Goal: Task Accomplishment & Management: Manage account settings

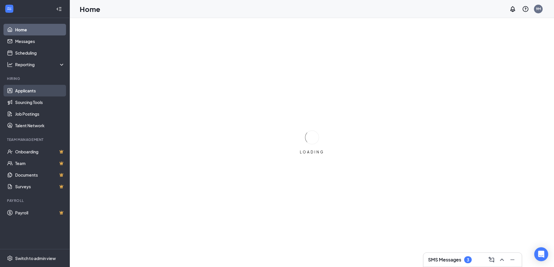
click at [39, 92] on link "Applicants" at bounding box center [40, 91] width 50 height 12
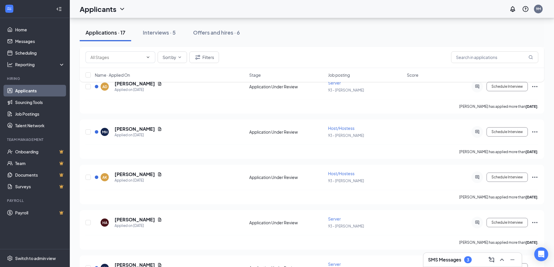
scroll to position [204, 0]
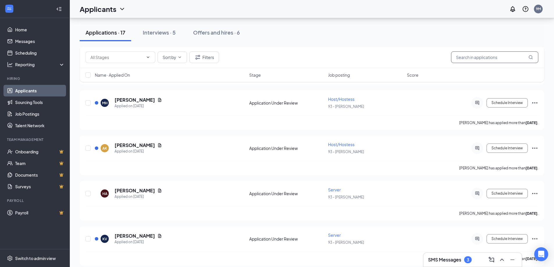
click at [489, 60] on input "text" at bounding box center [494, 57] width 87 height 12
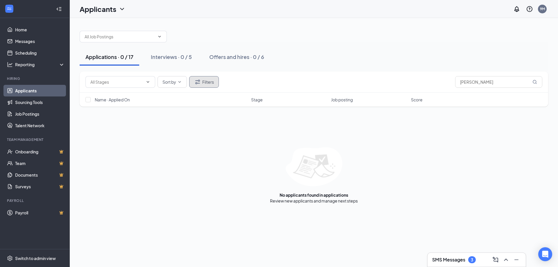
click at [203, 80] on button "Filters" at bounding box center [204, 82] width 30 height 12
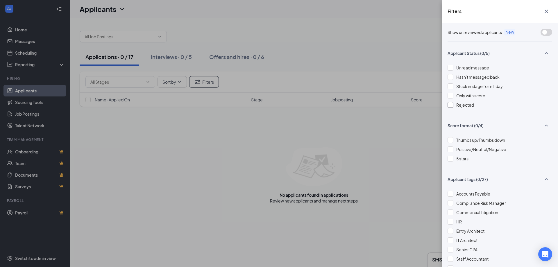
click at [450, 103] on div at bounding box center [451, 105] width 6 height 6
click at [449, 106] on img at bounding box center [450, 105] width 3 height 2
click at [313, 68] on div "Filters Show unreviewed applicants New Applicant Status (0/5) Unread message Ha…" at bounding box center [279, 133] width 558 height 267
click at [368, 158] on div "Filters Show unreviewed applicants New Applicant Status (0/5) Unread message Ha…" at bounding box center [279, 133] width 558 height 267
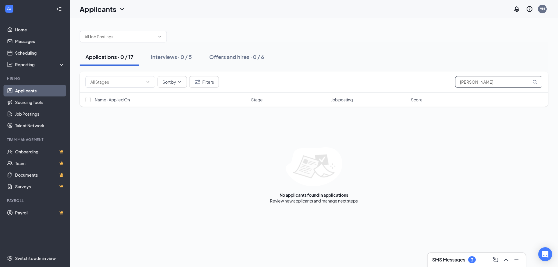
drag, startPoint x: 478, startPoint y: 88, endPoint x: 433, endPoint y: 82, distance: 46.0
click at [432, 83] on div "Sort by [PERSON_NAME]" at bounding box center [313, 82] width 457 height 12
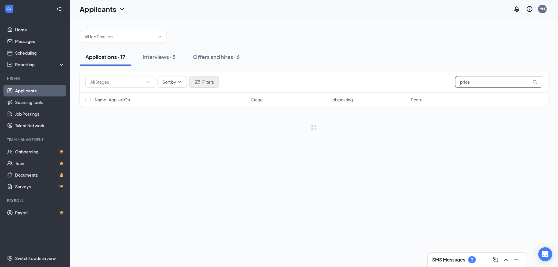
type input "price"
click at [214, 80] on button "Filters" at bounding box center [204, 82] width 30 height 12
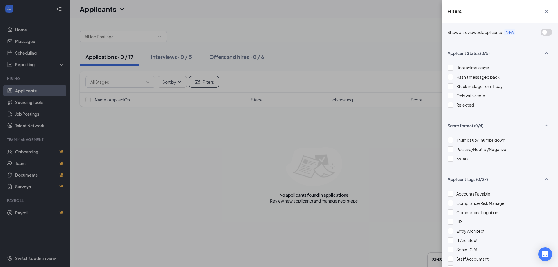
click at [447, 102] on div "Show unreviewed applicants New Applicant Status (0/5) Unread message Hasn't mes…" at bounding box center [500, 145] width 116 height 244
click at [449, 107] on div at bounding box center [451, 105] width 6 height 6
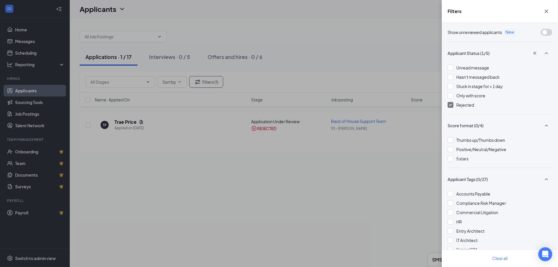
click at [390, 197] on div "Filters Show unreviewed applicants New Applicant Status (1/5) Unread message Ha…" at bounding box center [279, 133] width 558 height 267
click at [378, 166] on div "Filters Show unreviewed applicants New Applicant Status (1/5) Unread message Ha…" at bounding box center [279, 133] width 558 height 267
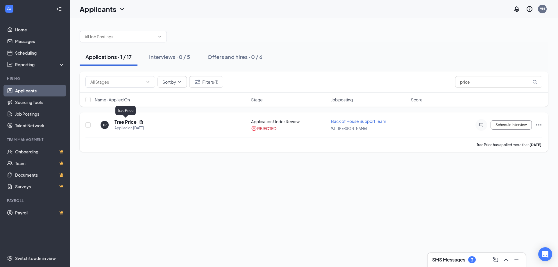
click at [126, 120] on h5 "Trae Price" at bounding box center [126, 122] width 22 height 6
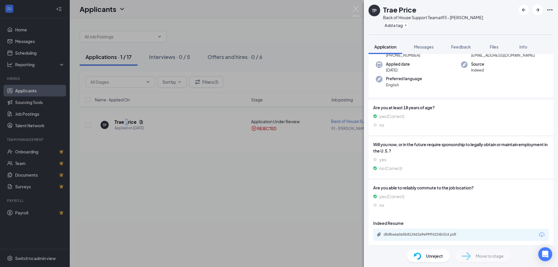
scroll to position [43, 0]
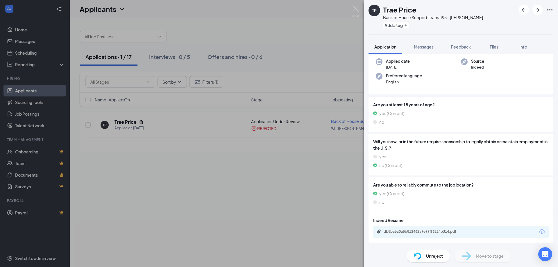
click at [400, 228] on div "db8ba6a0a5b812462a9e99ff6224b314.pdf" at bounding box center [461, 232] width 176 height 12
click at [399, 231] on div "db8ba6a0a5b812462a9e99ff6224b314.pdf" at bounding box center [424, 231] width 81 height 5
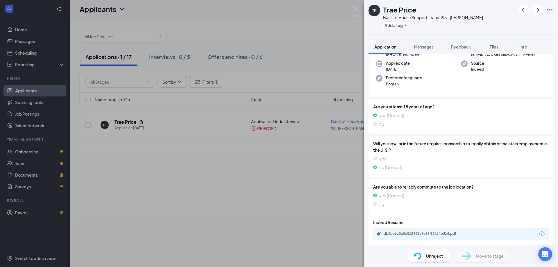
click at [290, 162] on div "TP Trae Price Back of House Support Team at 93 - [PERSON_NAME] Add a tag Applic…" at bounding box center [279, 133] width 558 height 267
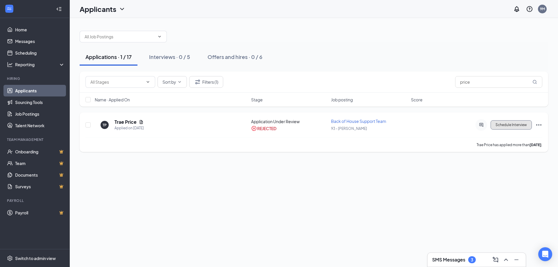
click at [523, 124] on button "Schedule Interview" at bounding box center [511, 124] width 41 height 9
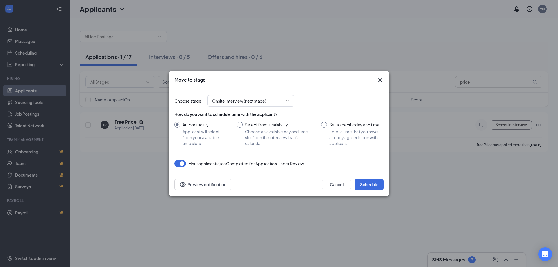
click at [325, 122] on input "Set a specific day and time Enter a time that you have already agreed upon with…" at bounding box center [352, 134] width 63 height 24
radio input "true"
radio input "false"
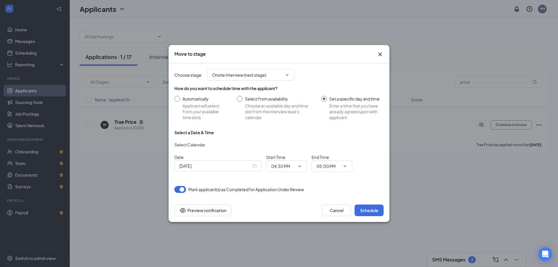
click at [254, 167] on div "[DATE]" at bounding box center [217, 166] width 77 height 6
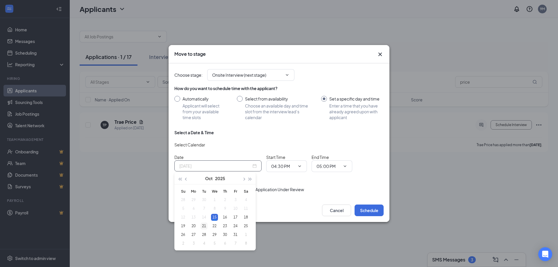
click at [201, 228] on div "21" at bounding box center [204, 226] width 7 height 7
type input "[DATE]"
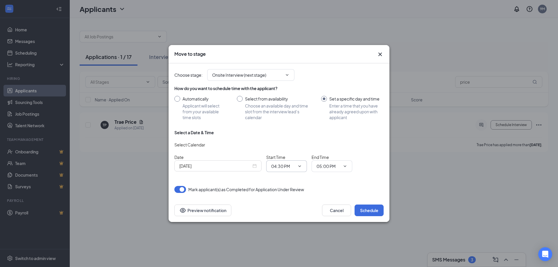
click at [272, 167] on input "04:30 PM" at bounding box center [283, 166] width 24 height 6
click at [285, 104] on div "02:00 PM" at bounding box center [284, 105] width 17 height 6
type input "02:00 PM"
click at [346, 167] on icon "ChevronDown" at bounding box center [345, 166] width 5 height 5
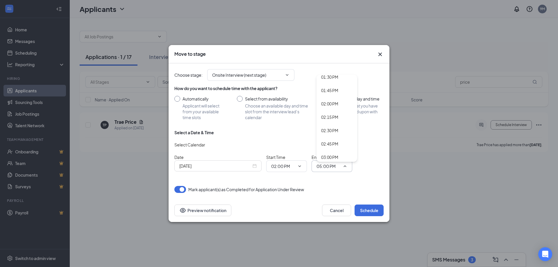
scroll to position [727, 0]
click at [340, 132] on div "02:30 PM" at bounding box center [336, 130] width 31 height 6
type input "02:30 PM"
click at [370, 213] on button "Schedule" at bounding box center [369, 211] width 29 height 12
